Goal: Information Seeking & Learning: Learn about a topic

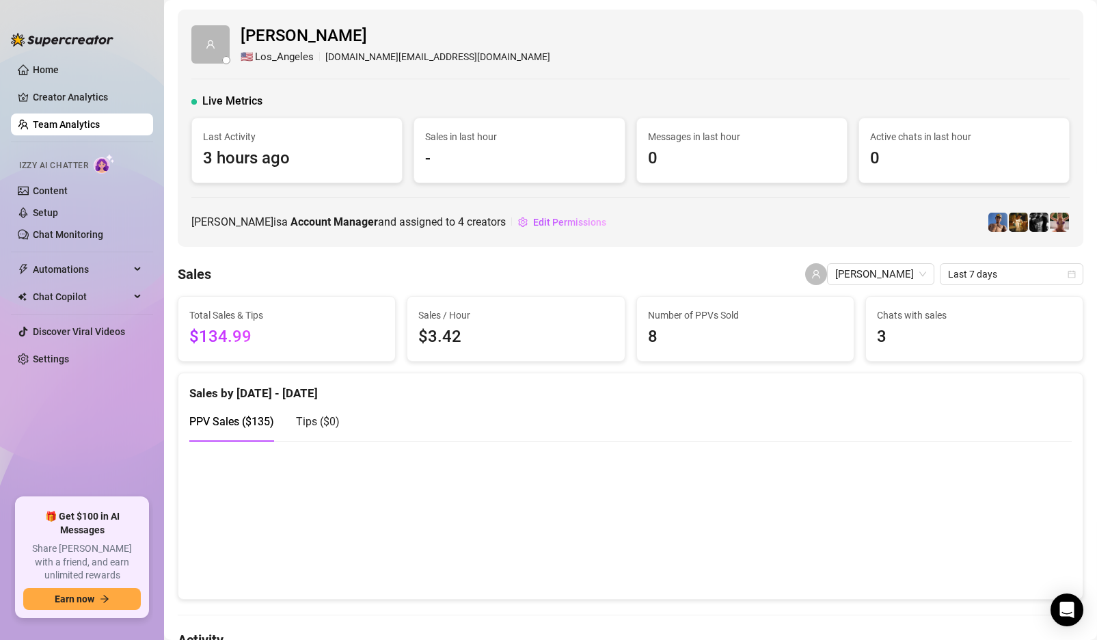
click at [690, 153] on span "0" at bounding box center [742, 159] width 188 height 26
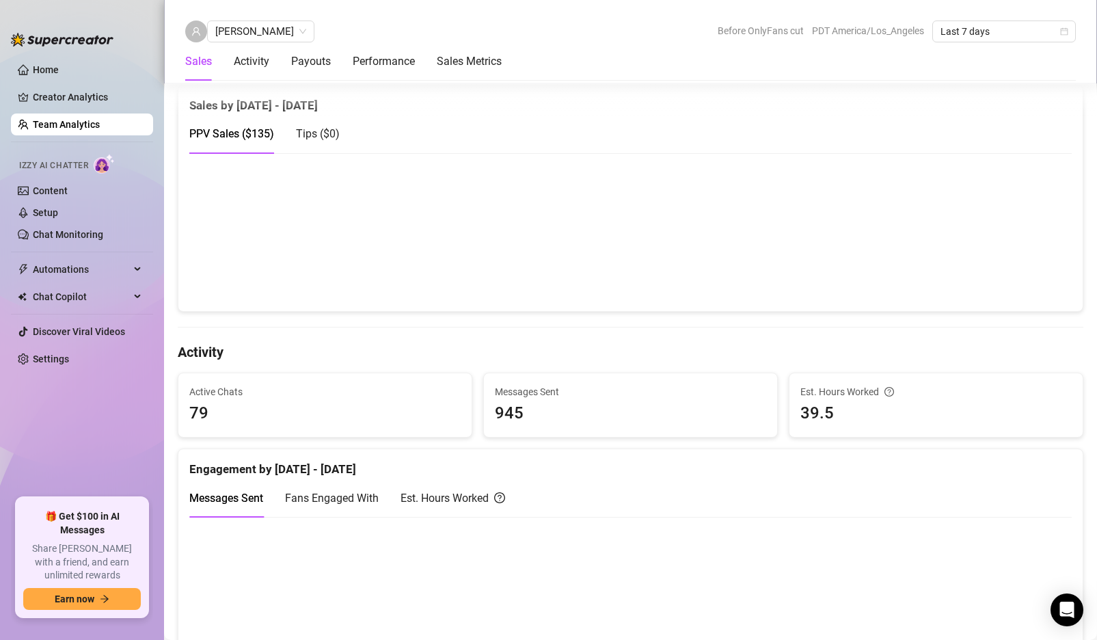
scroll to position [536, 0]
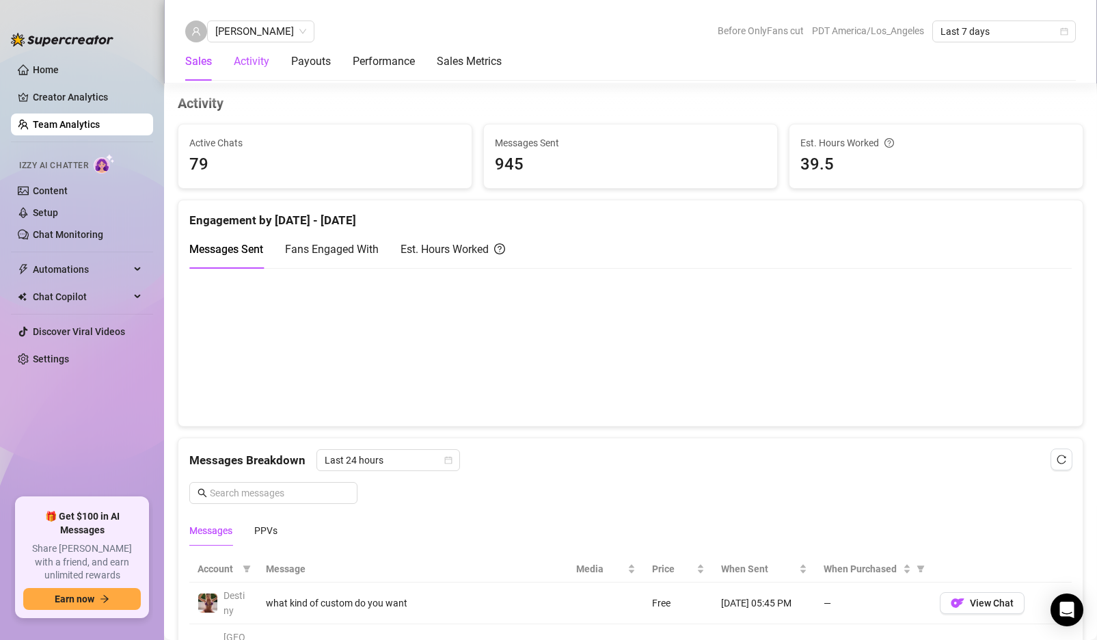
click at [250, 57] on div "Activity" at bounding box center [252, 61] width 36 height 16
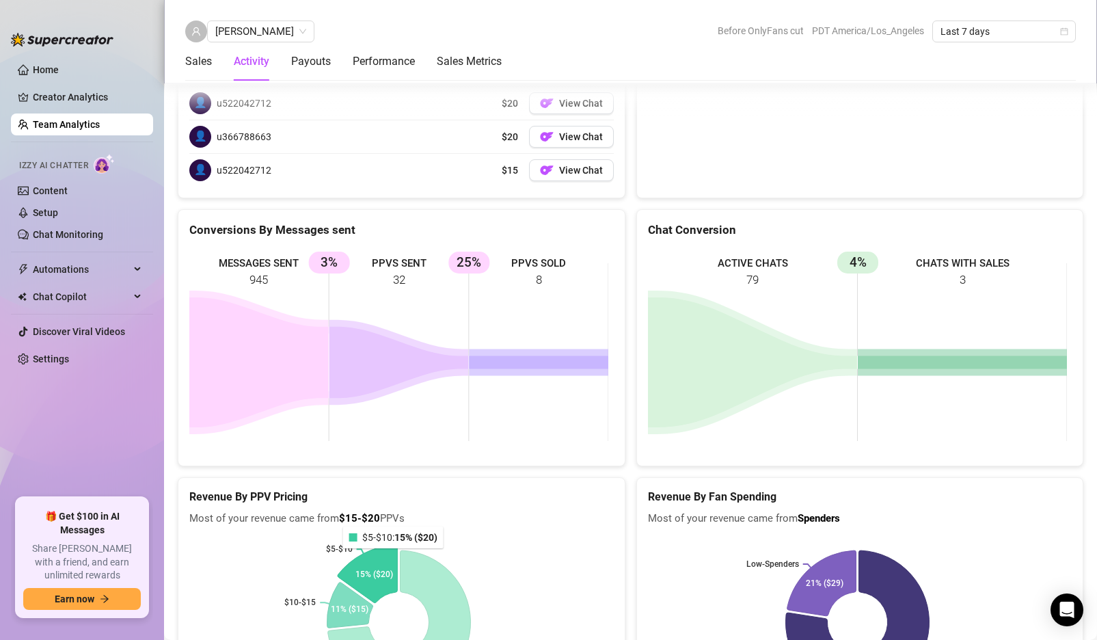
scroll to position [2359, 0]
click at [85, 119] on link "Team Analytics" at bounding box center [66, 124] width 67 height 11
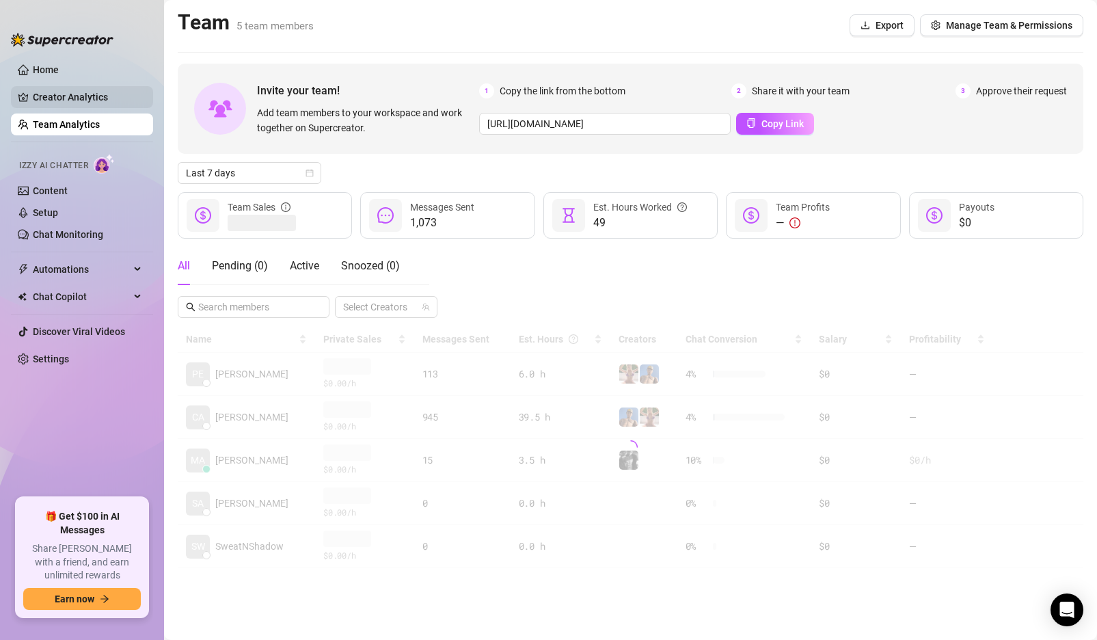
click at [87, 99] on link "Creator Analytics" at bounding box center [87, 97] width 109 height 22
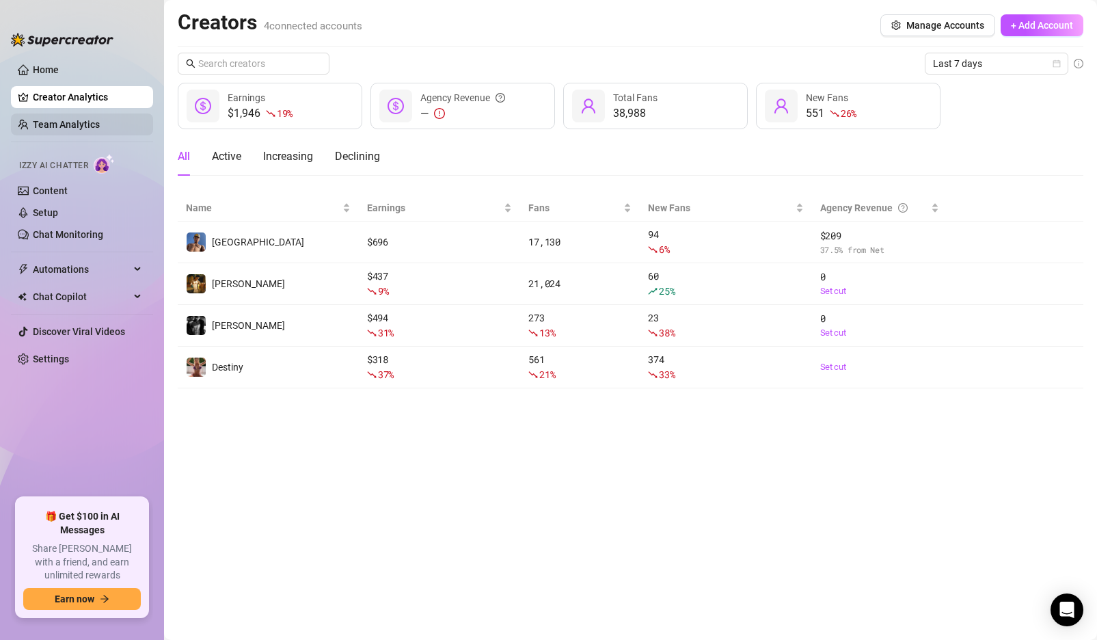
click at [93, 122] on link "Team Analytics" at bounding box center [66, 124] width 67 height 11
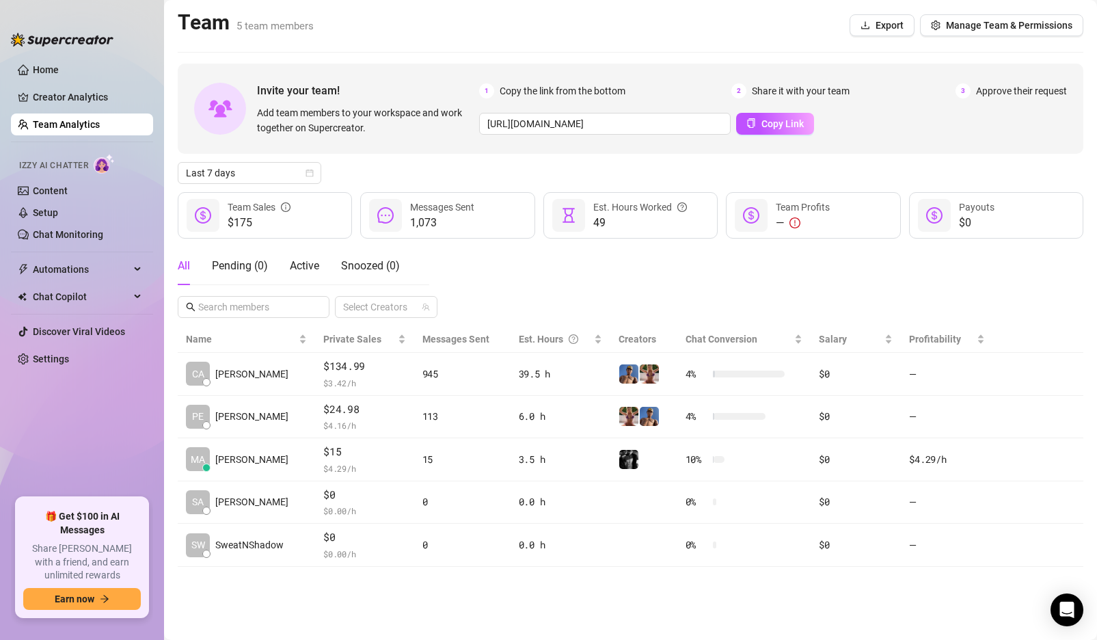
click at [446, 215] on span "1,073" at bounding box center [442, 223] width 64 height 16
click at [48, 101] on link "Creator Analytics" at bounding box center [87, 97] width 109 height 22
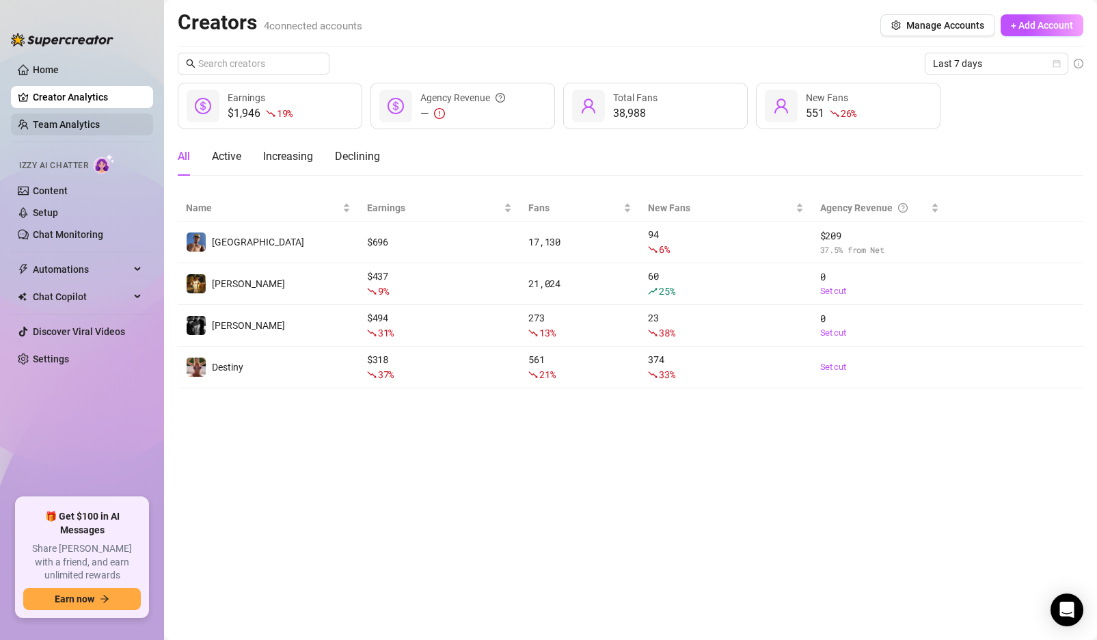
click at [65, 119] on link "Team Analytics" at bounding box center [66, 124] width 67 height 11
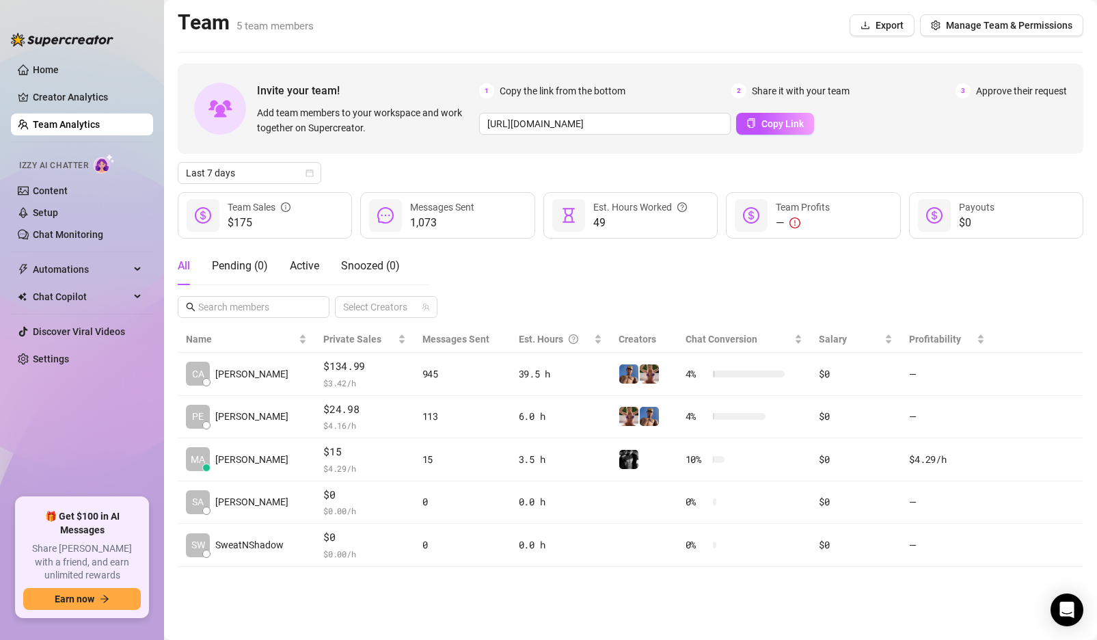
click at [65, 119] on link "Team Analytics" at bounding box center [66, 124] width 67 height 11
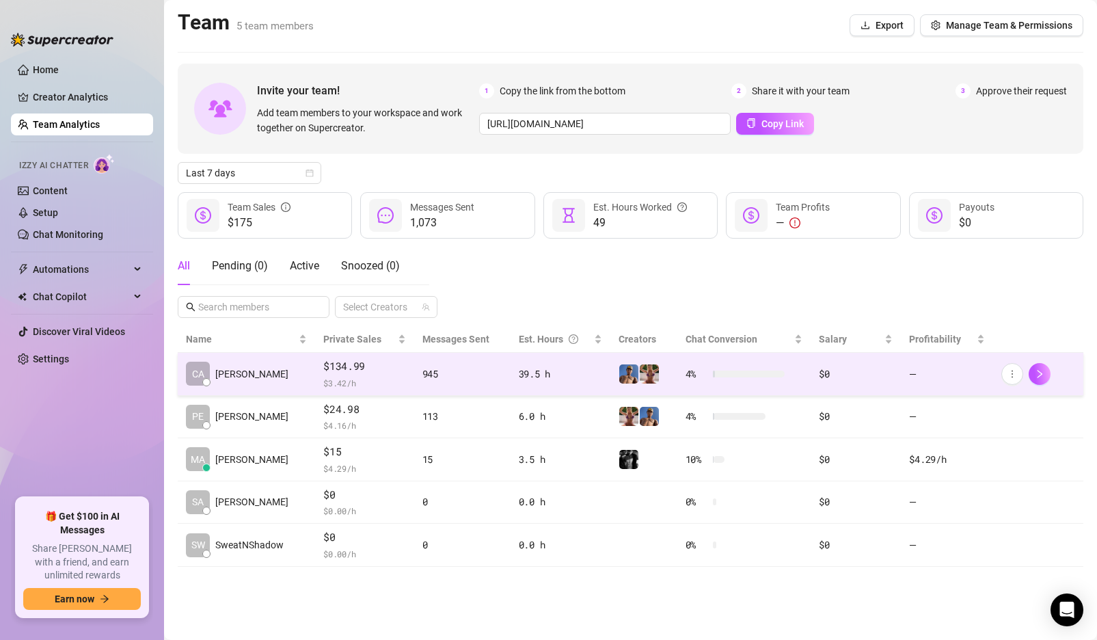
click at [364, 367] on span "$134.99" at bounding box center [364, 366] width 82 height 16
